Goal: Task Accomplishment & Management: Manage account settings

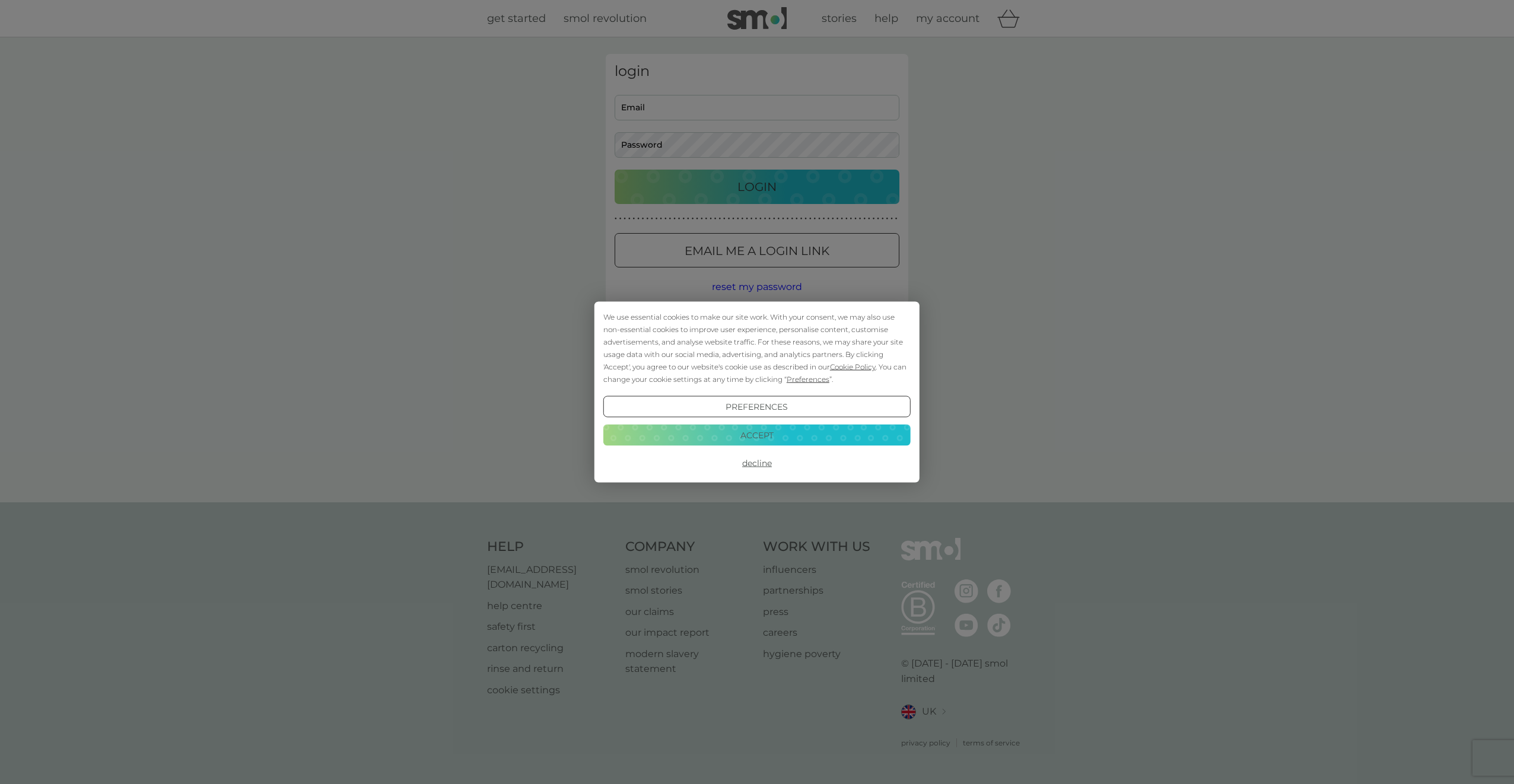
click at [756, 461] on button "Decline" at bounding box center [757, 463] width 307 height 22
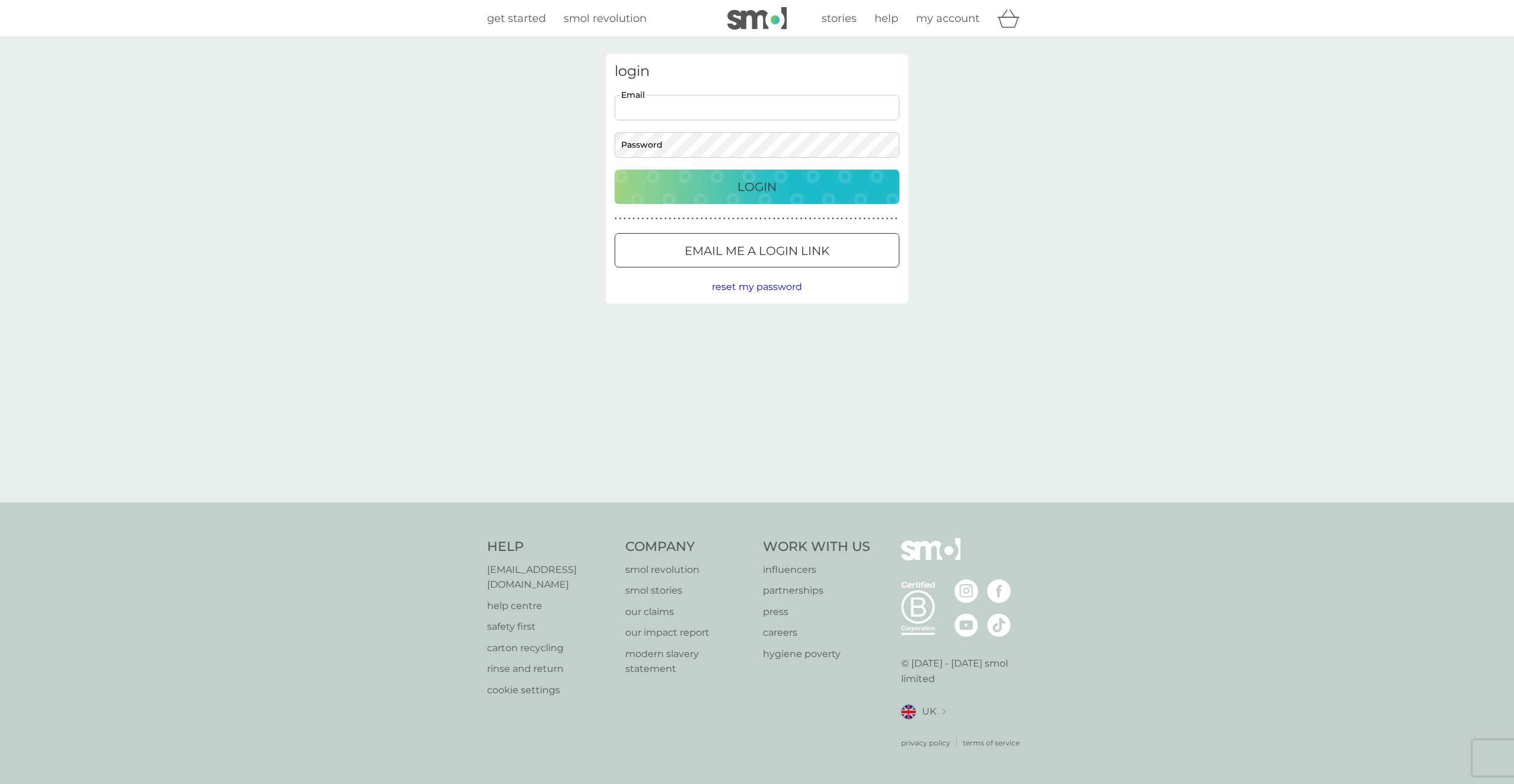
click at [682, 111] on input "Email" at bounding box center [757, 108] width 285 height 25
type input "jmccrone@caledonia.tv"
click at [781, 242] on p "Email me a login link" at bounding box center [756, 251] width 145 height 19
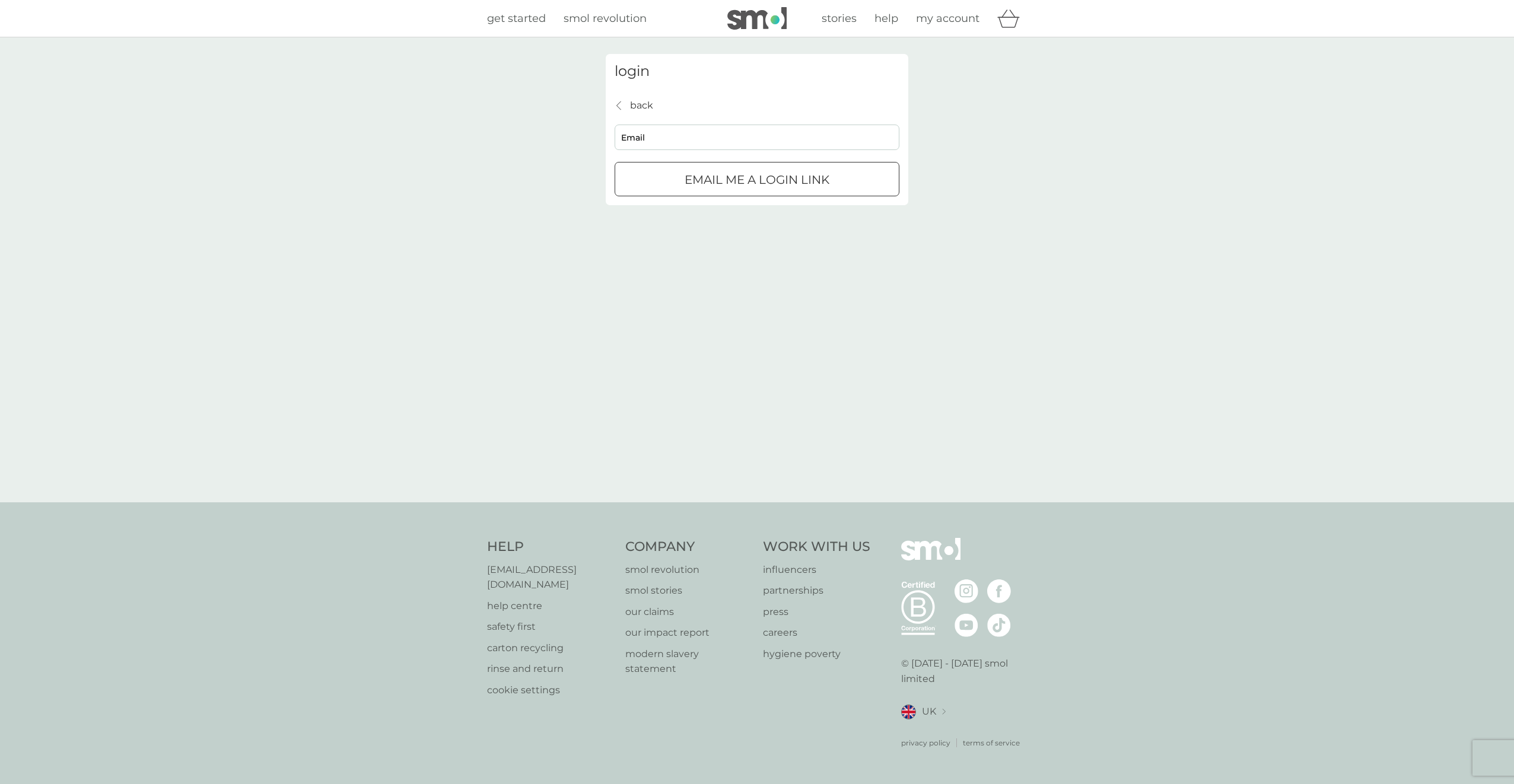
click at [708, 143] on input "Email" at bounding box center [757, 137] width 285 height 25
type input "jmccrone@caledonia.tv"
click at [735, 179] on div "submit" at bounding box center [757, 179] width 43 height 13
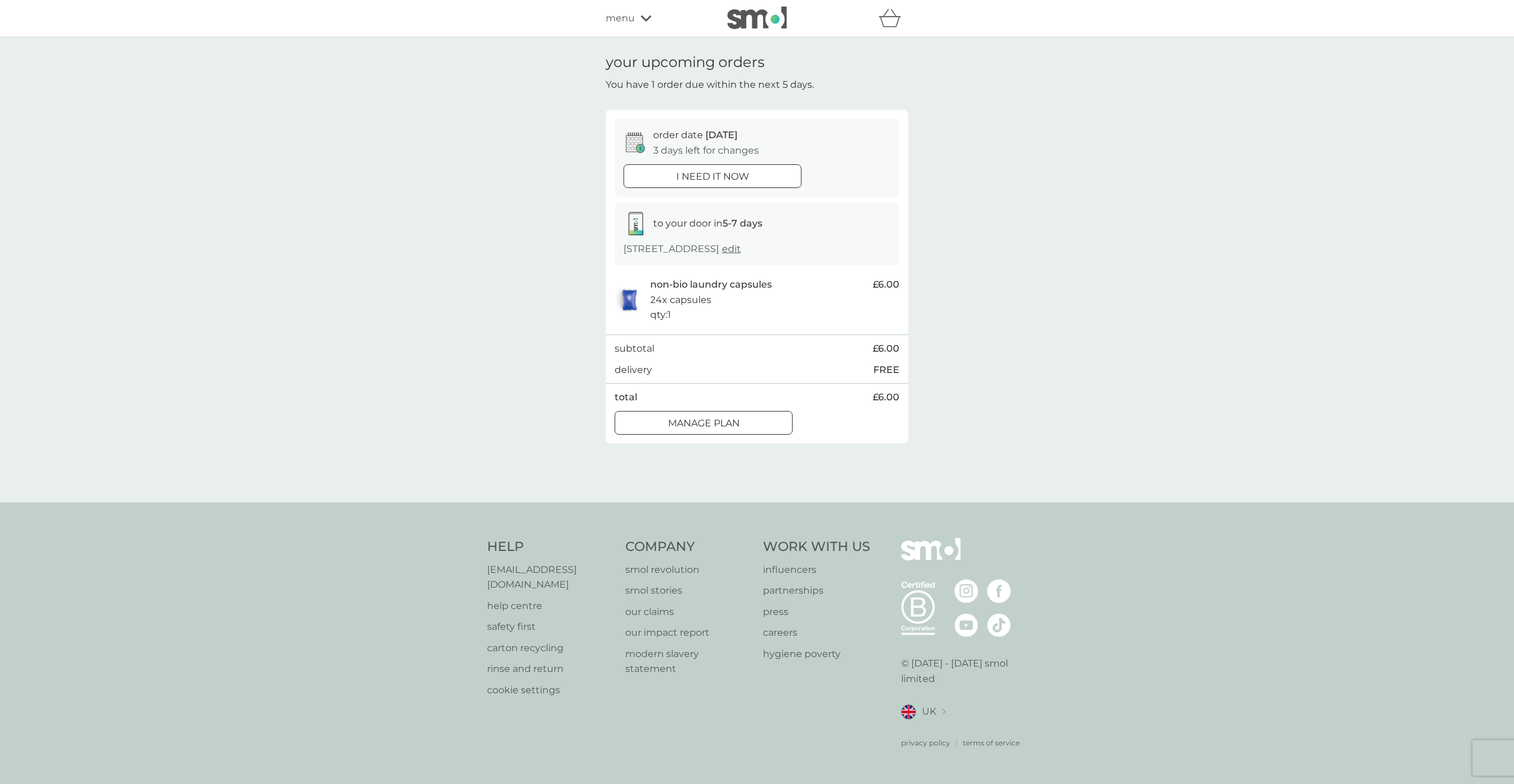
click at [729, 426] on p "Manage plan" at bounding box center [704, 423] width 72 height 16
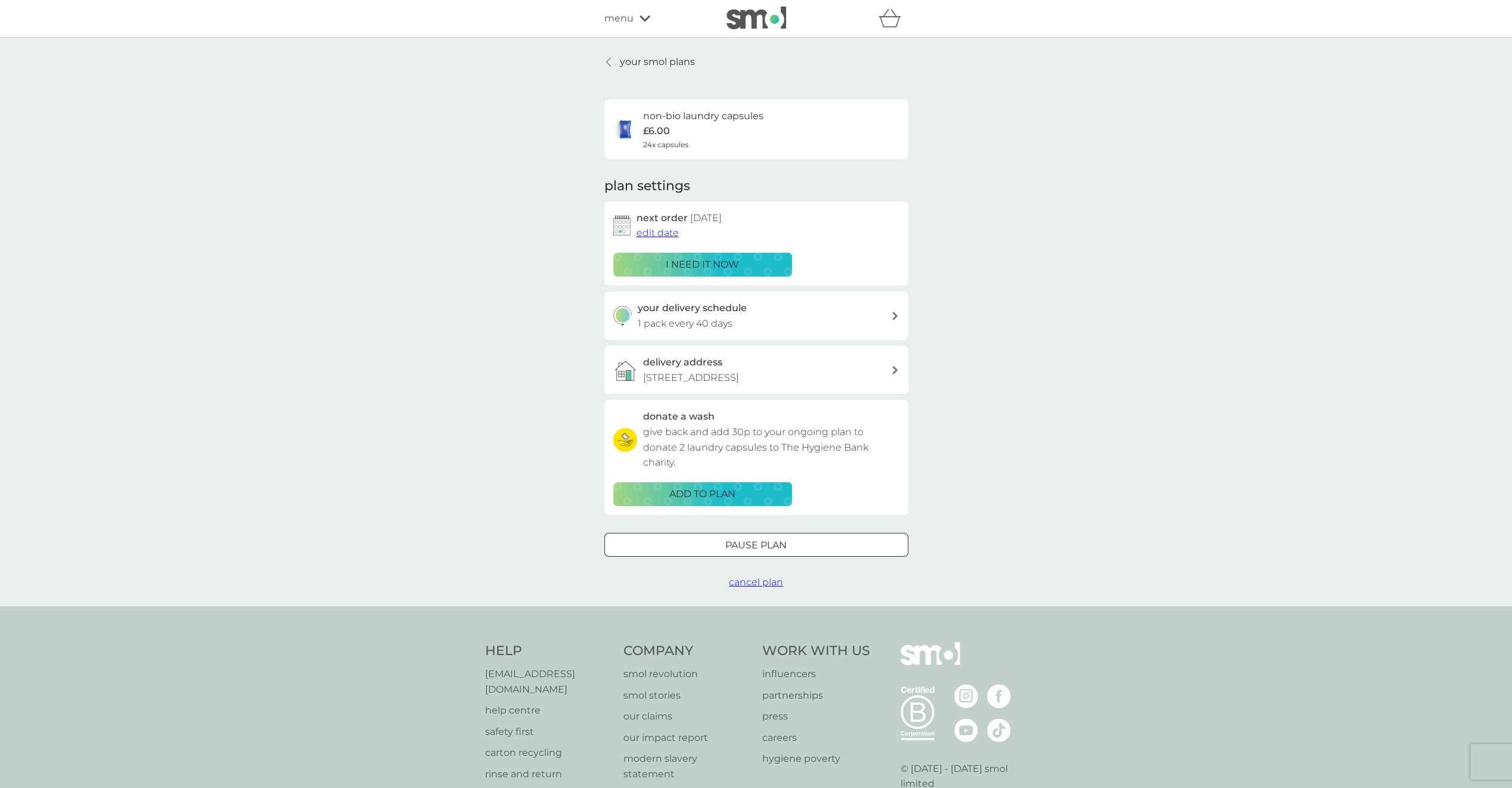
click at [795, 312] on div "your delivery schedule 1 pack every 40 days" at bounding box center [764, 315] width 253 height 31
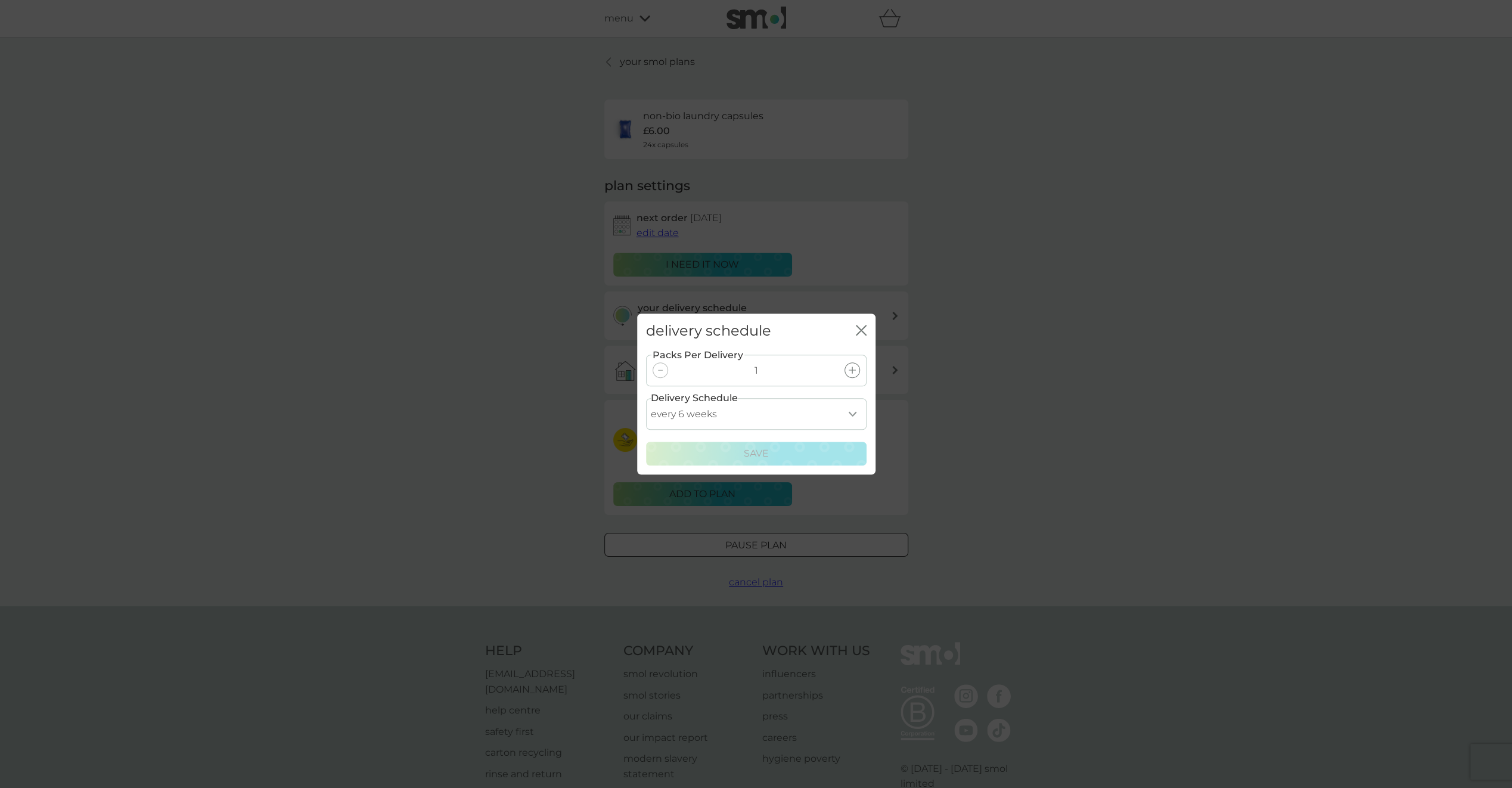
click at [800, 417] on select "every 1 week every 2 weeks every 3 weeks every 4 weeks every 5 weeks every 6 we…" at bounding box center [756, 414] width 221 height 31
select select "84"
click at [646, 398] on select "every 1 week every 2 weeks every 3 weeks every 4 weeks every 5 weeks every 6 we…" at bounding box center [756, 414] width 221 height 31
click at [759, 444] on button "Save" at bounding box center [756, 453] width 221 height 24
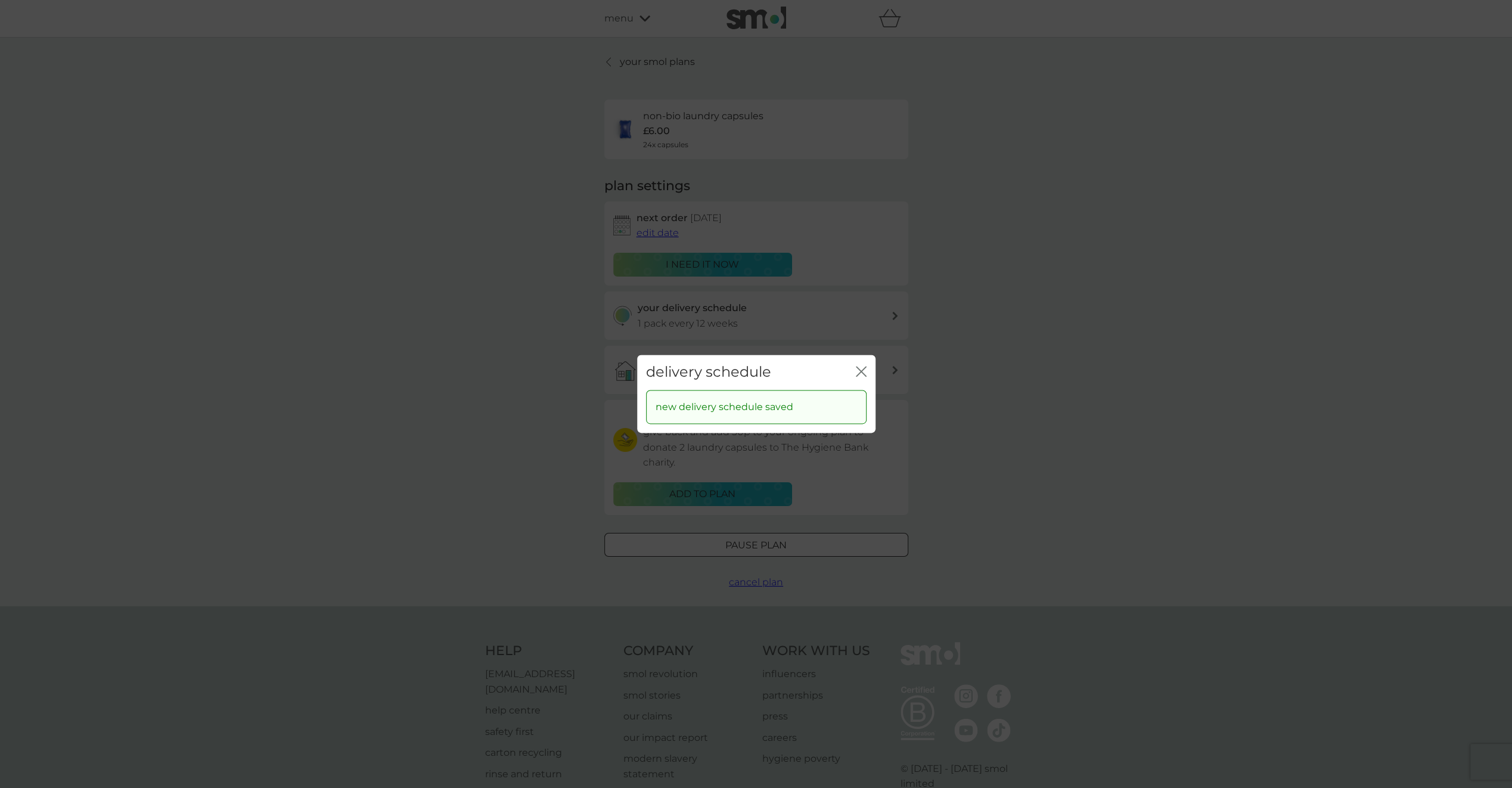
click at [865, 371] on icon "close" at bounding box center [861, 371] width 10 height 10
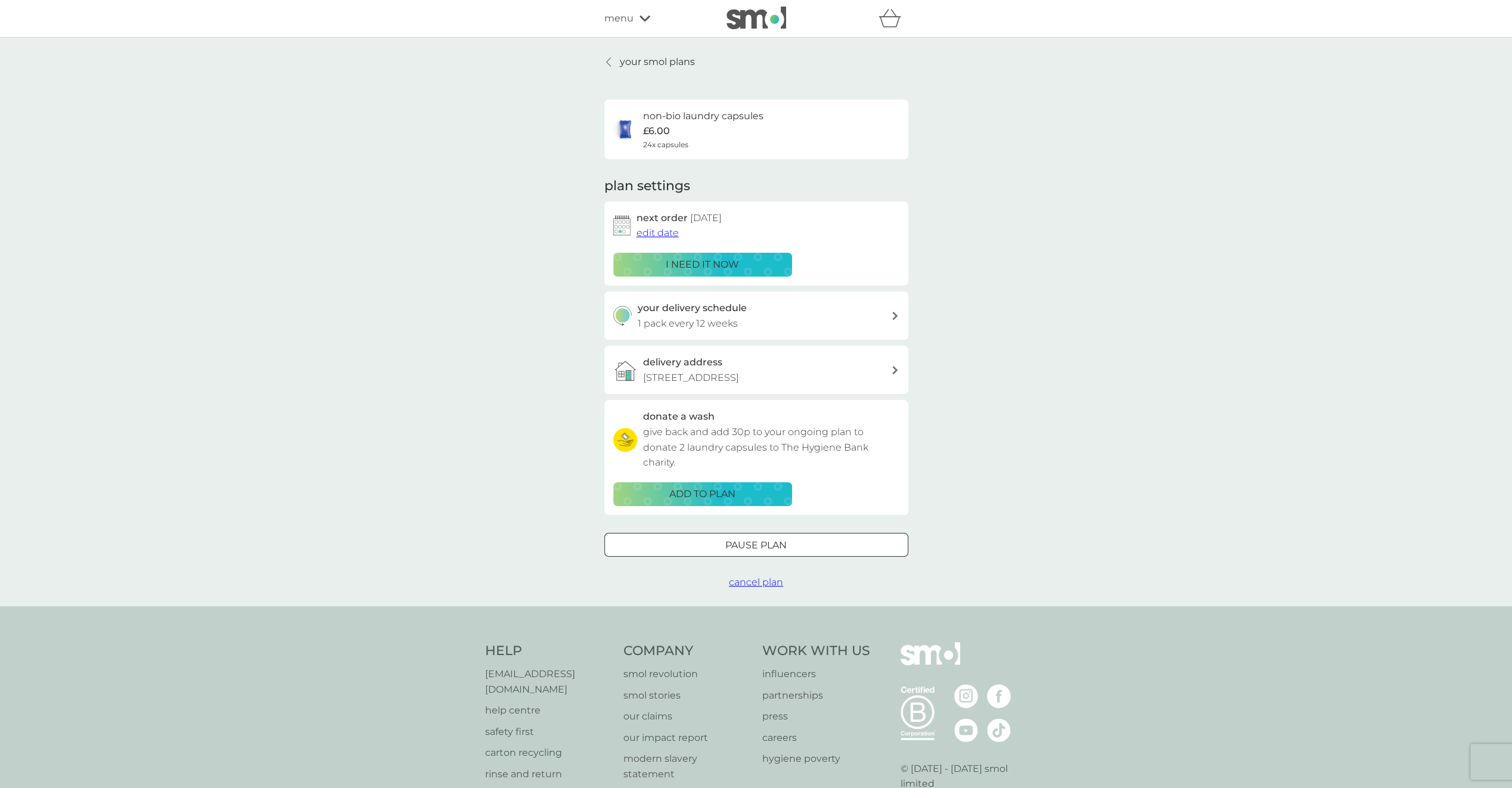
click at [666, 236] on span "edit date" at bounding box center [658, 233] width 42 height 11
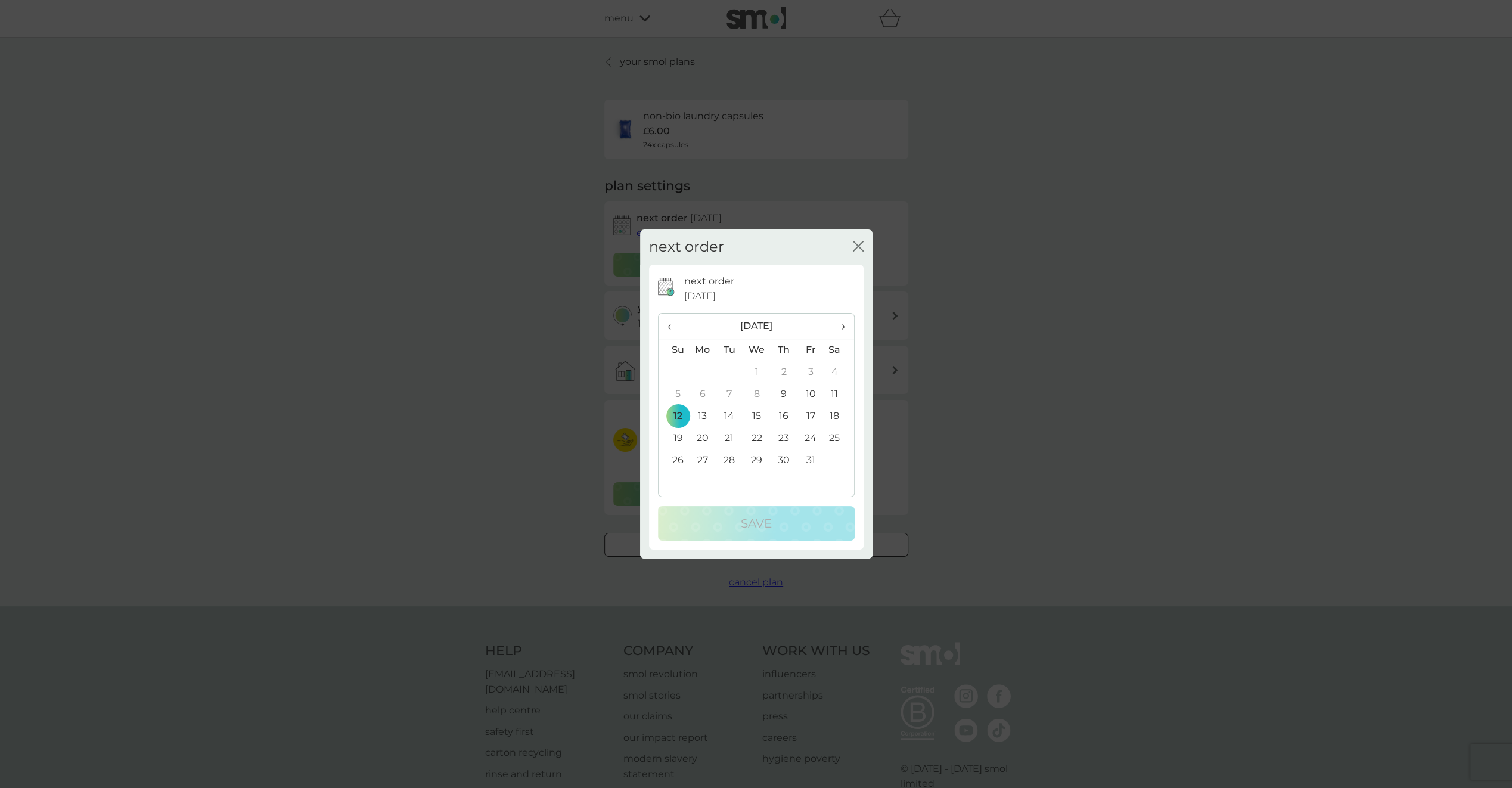
click at [678, 438] on td "19" at bounding box center [673, 438] width 31 height 22
click at [755, 519] on p "Save" at bounding box center [756, 523] width 31 height 19
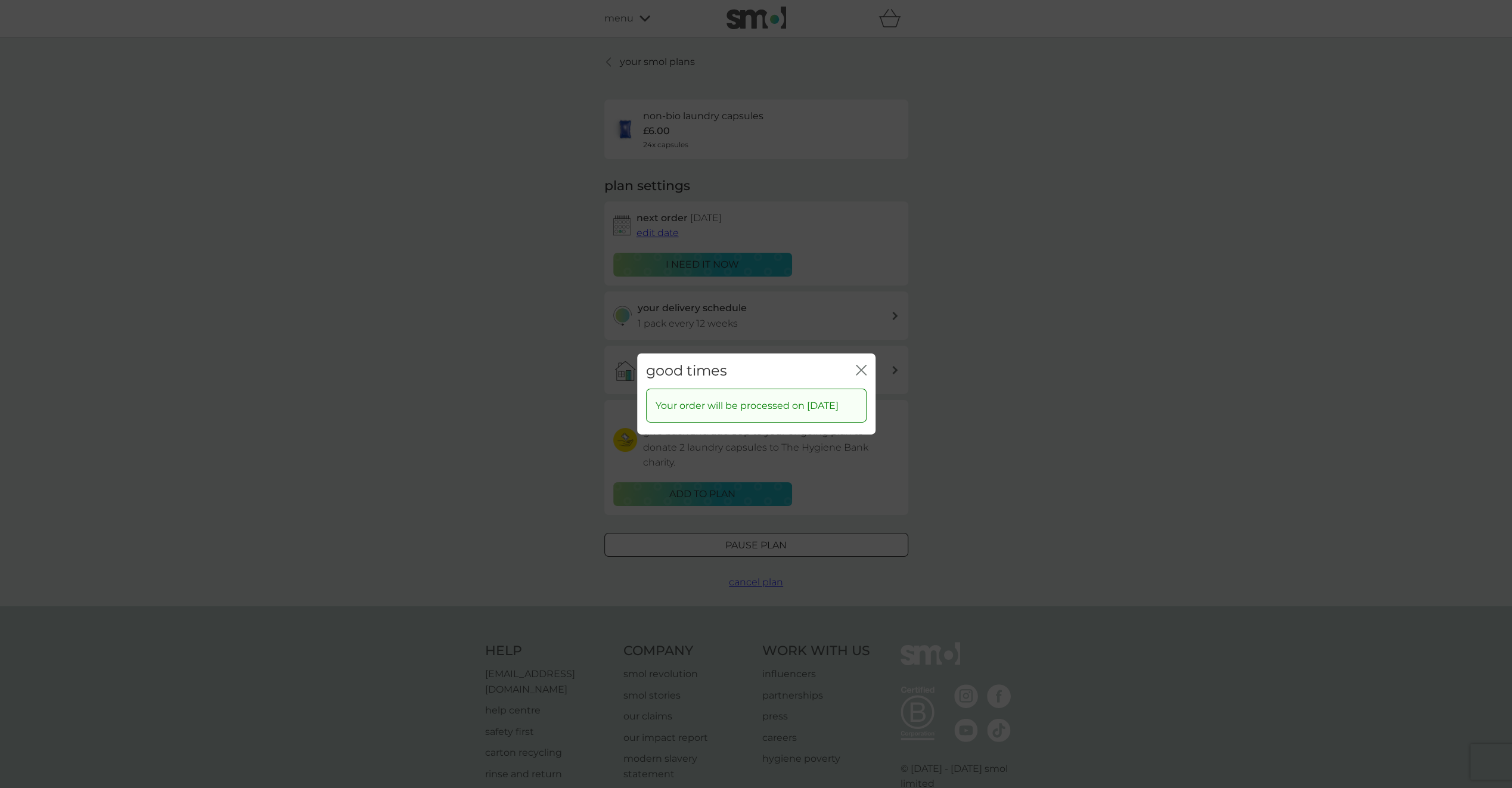
click at [861, 365] on icon "close" at bounding box center [863, 370] width 4 height 10
